Goal: Information Seeking & Learning: Learn about a topic

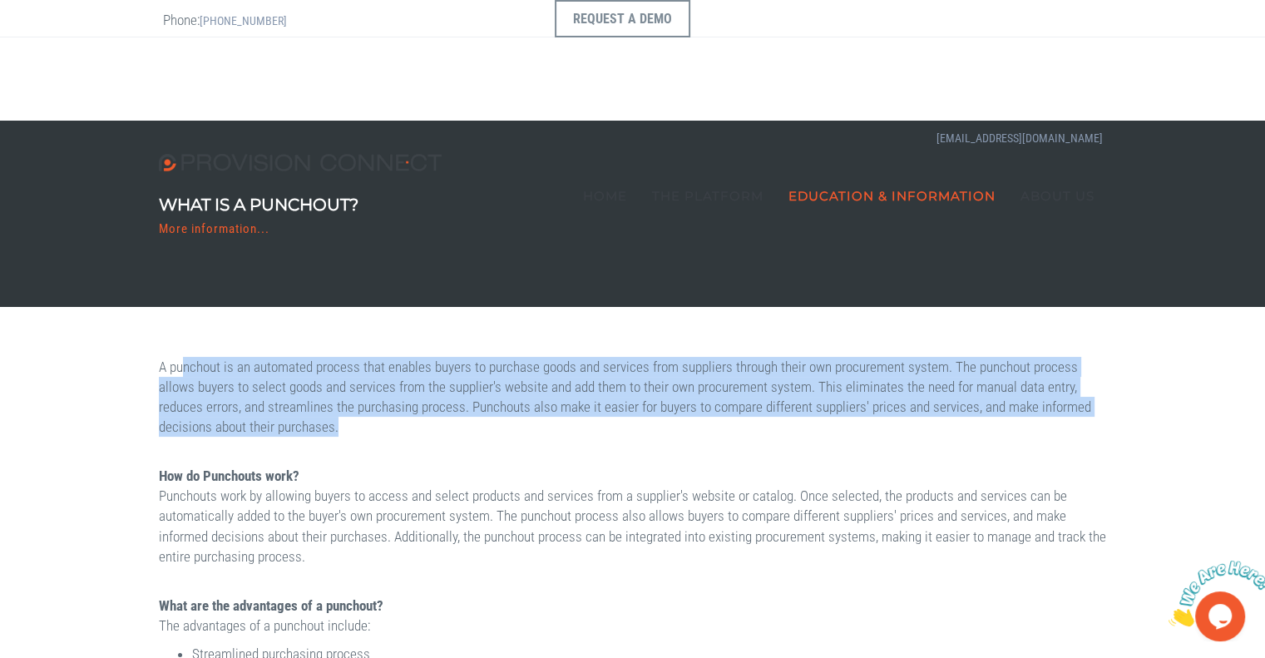
drag, startPoint x: 190, startPoint y: 363, endPoint x: 859, endPoint y: 438, distance: 673.7
drag, startPoint x: 153, startPoint y: 365, endPoint x: 856, endPoint y: 438, distance: 706.5
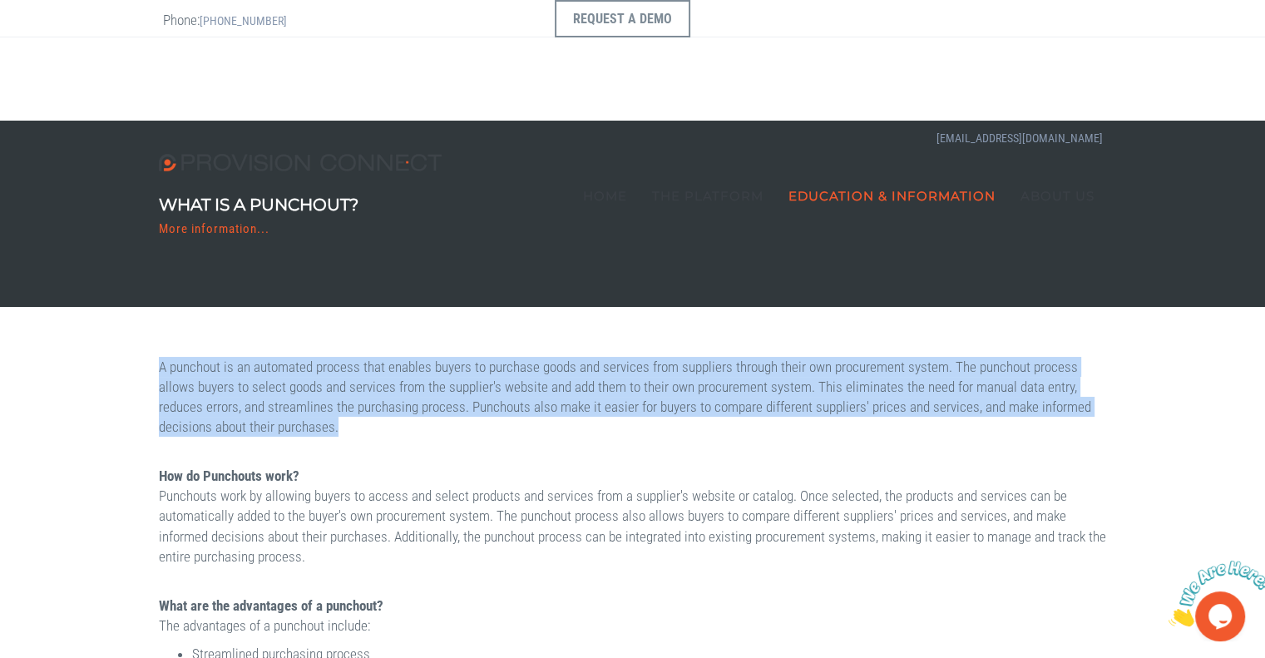
drag, startPoint x: 143, startPoint y: 363, endPoint x: 878, endPoint y: 426, distance: 737.8
click at [878, 426] on p "A punchout is an automated process that enables buyers to purchase goods and se…" at bounding box center [633, 397] width 948 height 81
drag, startPoint x: 156, startPoint y: 363, endPoint x: 685, endPoint y: 440, distance: 534.5
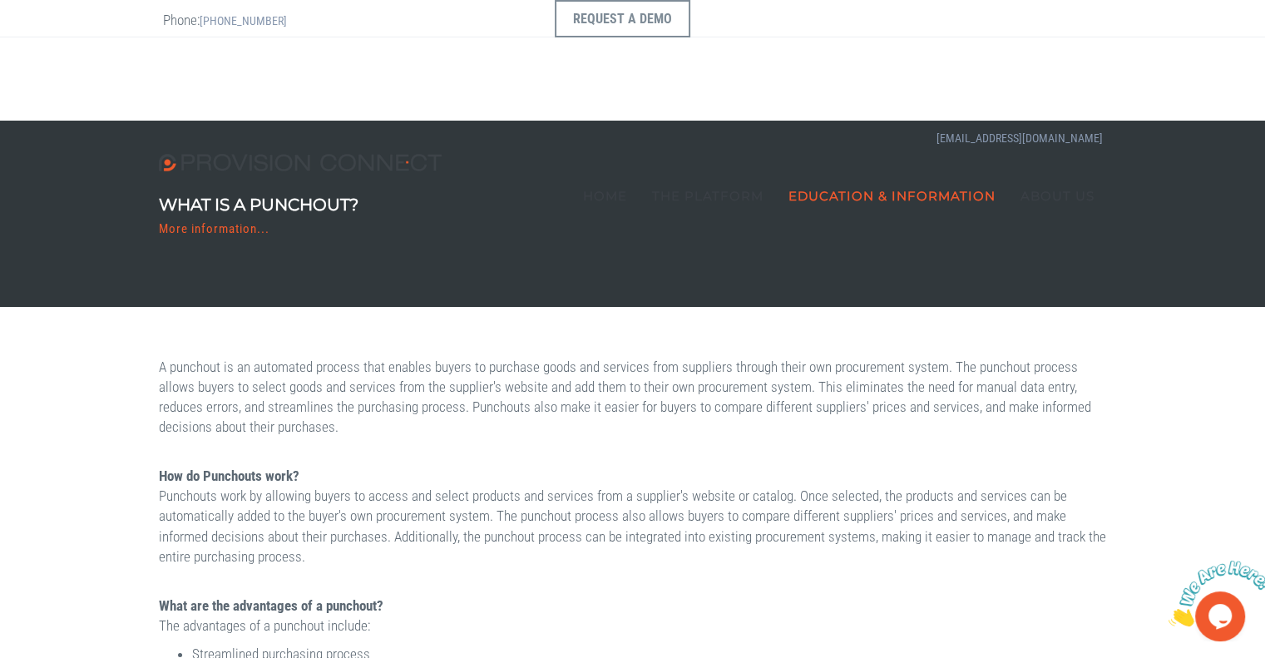
click at [529, 474] on p "How do Punchouts work? Punchouts work by allowing buyers to access and select p…" at bounding box center [633, 516] width 948 height 101
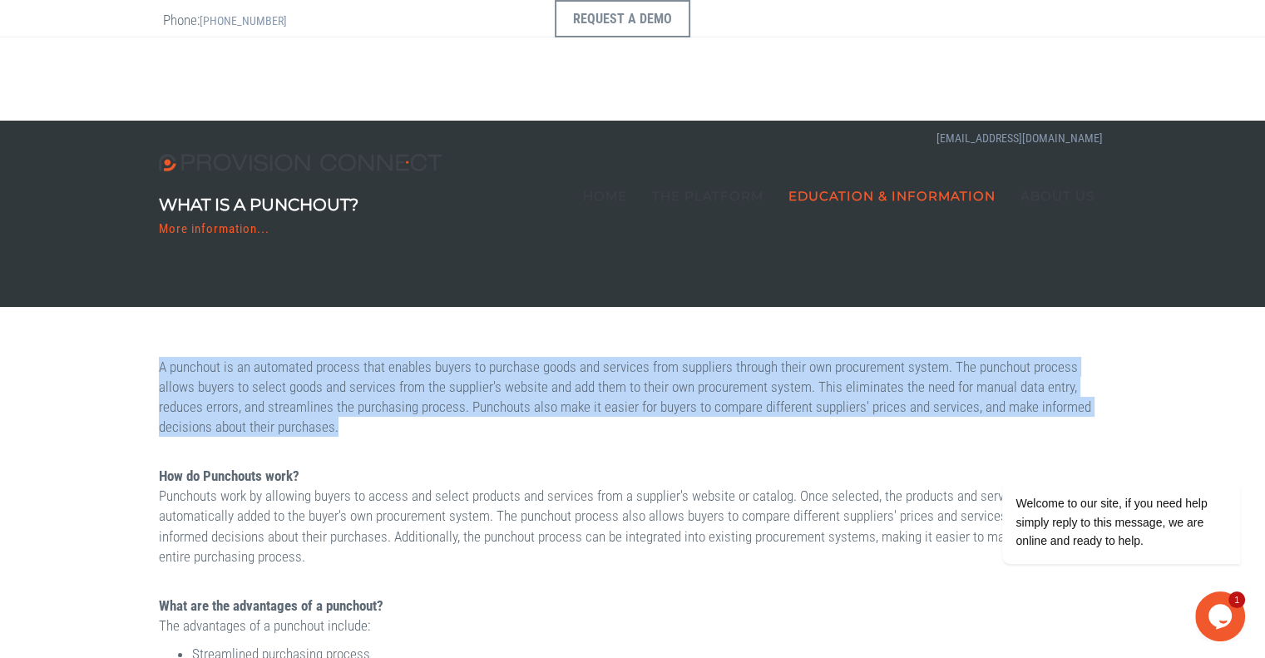
drag, startPoint x: 156, startPoint y: 363, endPoint x: 780, endPoint y: 437, distance: 628.1
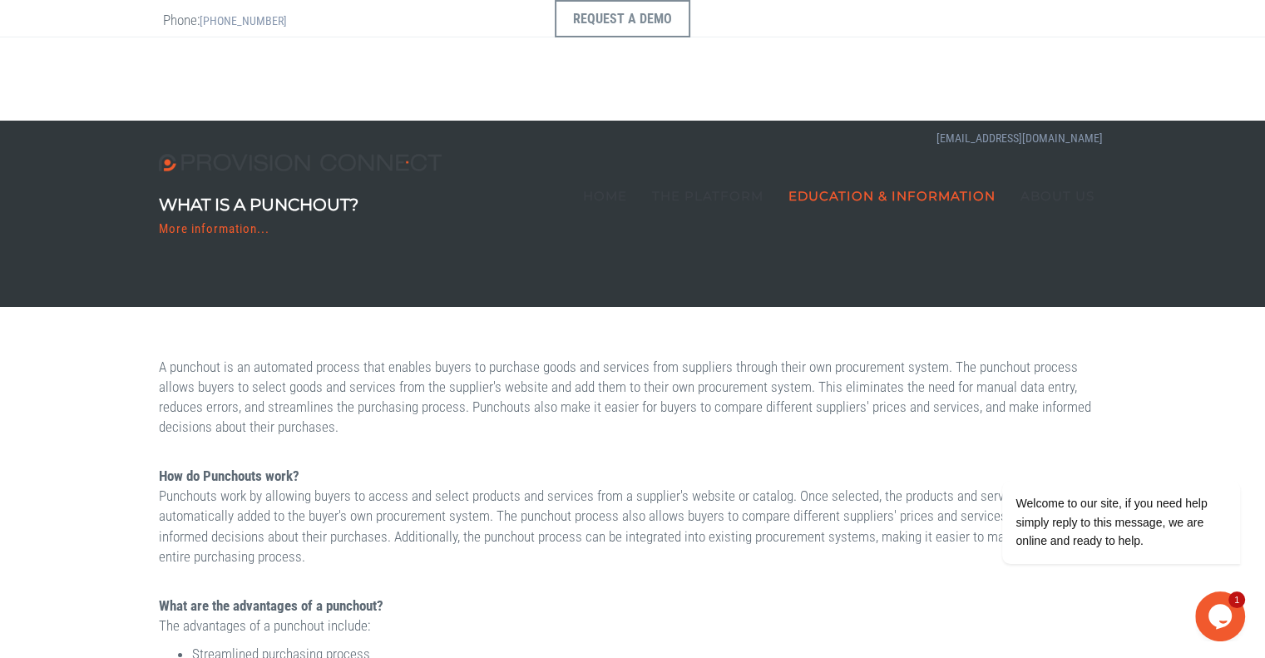
click at [745, 466] on p "How do Punchouts work? Punchouts work by allowing buyers to access and select p…" at bounding box center [633, 516] width 948 height 101
